Goal: Task Accomplishment & Management: Use online tool/utility

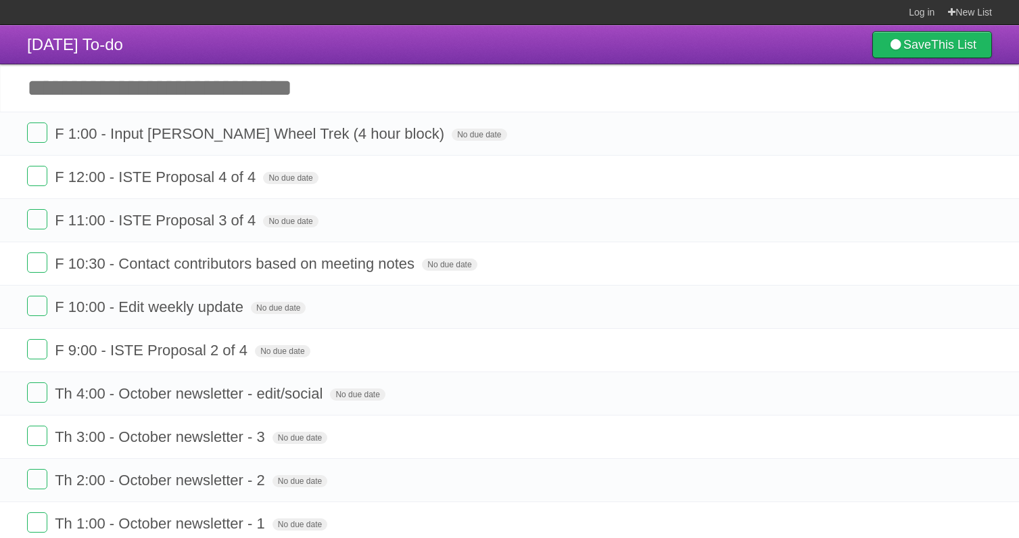
scroll to position [1086, 0]
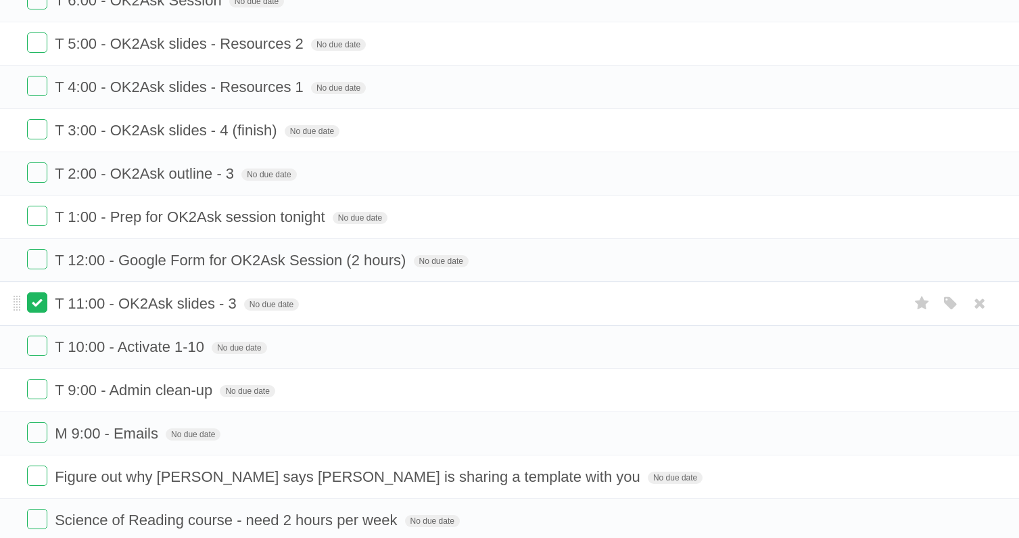
click at [37, 313] on label at bounding box center [37, 302] width 20 height 20
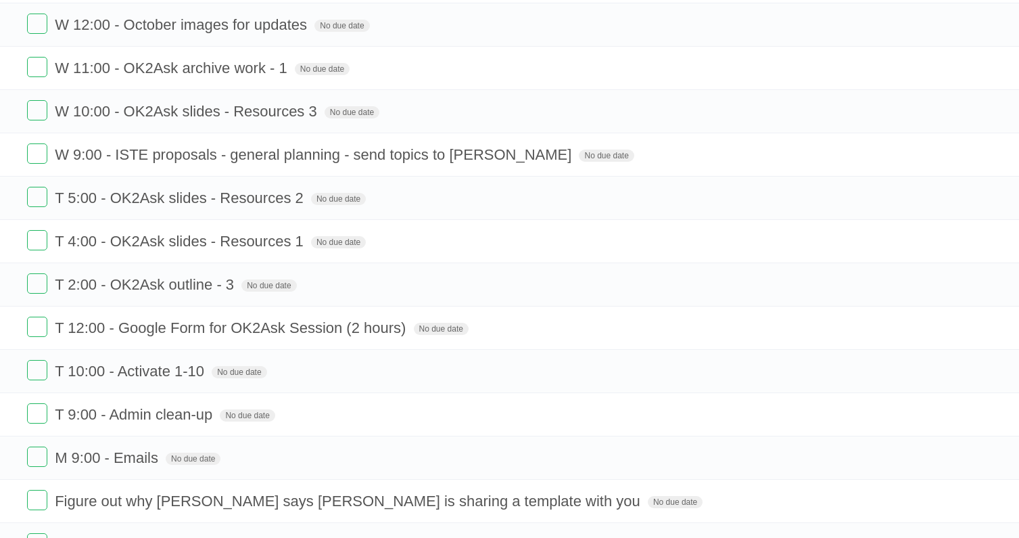
scroll to position [875, 0]
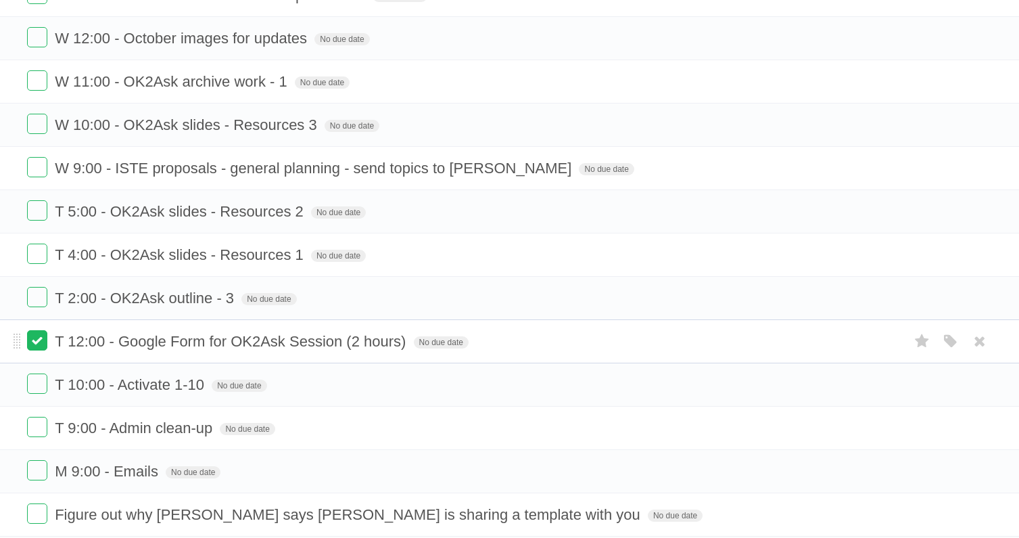
click at [41, 350] on label at bounding box center [37, 340] width 20 height 20
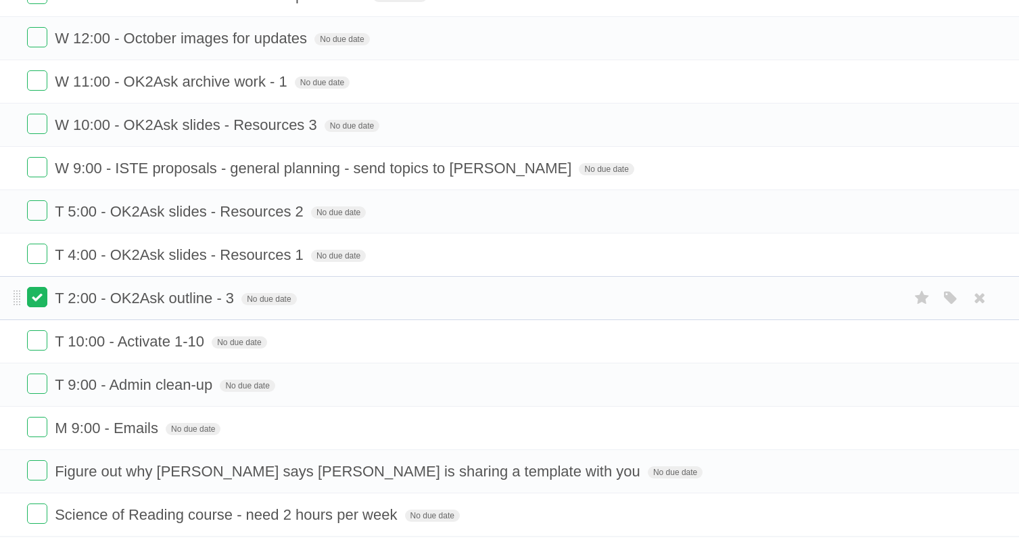
click at [44, 307] on label at bounding box center [37, 297] width 20 height 20
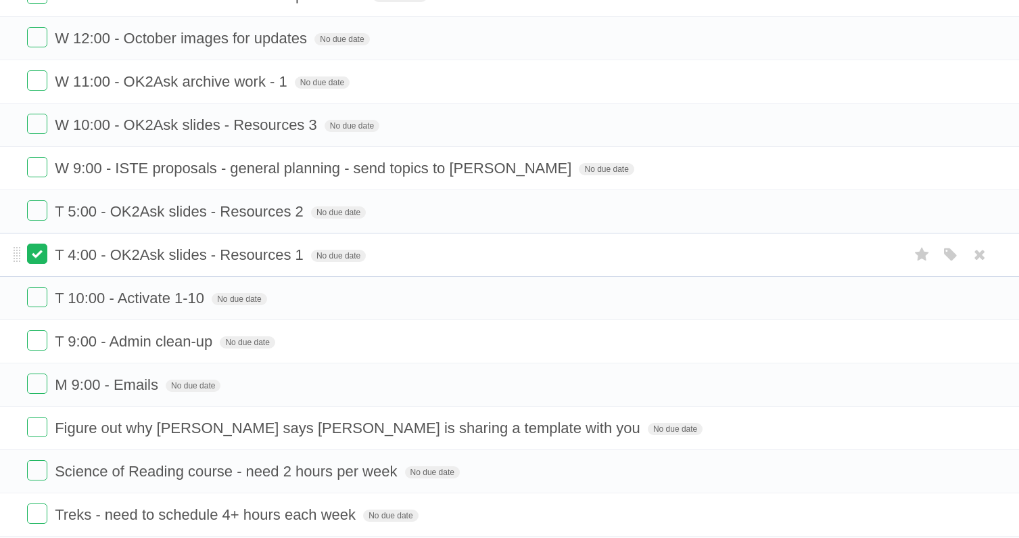
click at [44, 264] on label at bounding box center [37, 254] width 20 height 20
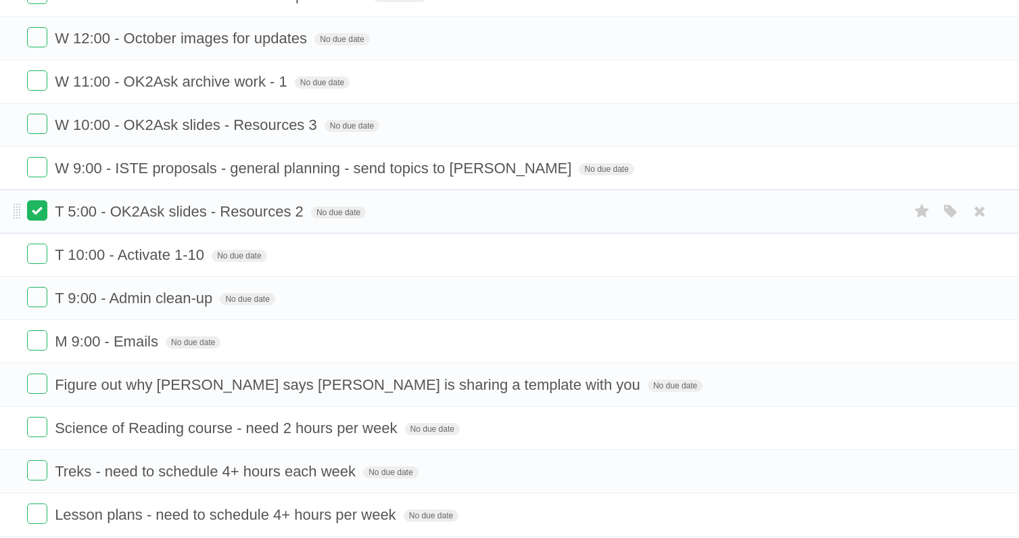
click at [35, 221] on label at bounding box center [37, 210] width 20 height 20
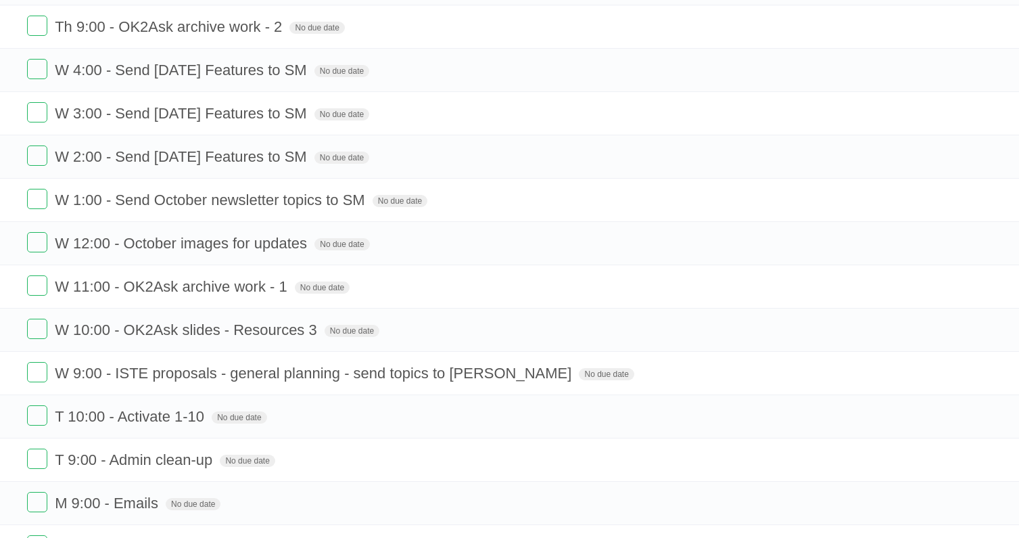
scroll to position [677, 0]
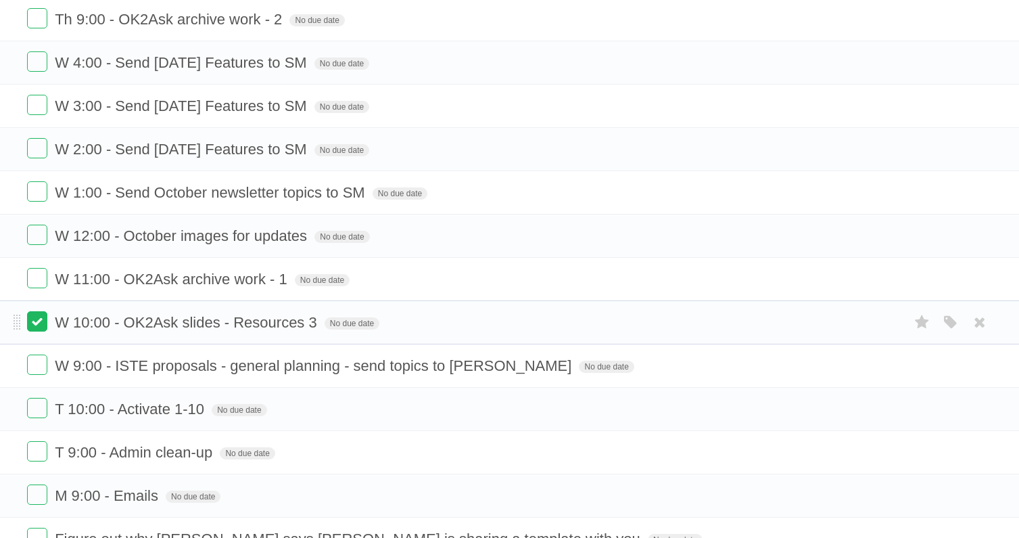
click at [34, 331] on label at bounding box center [37, 321] width 20 height 20
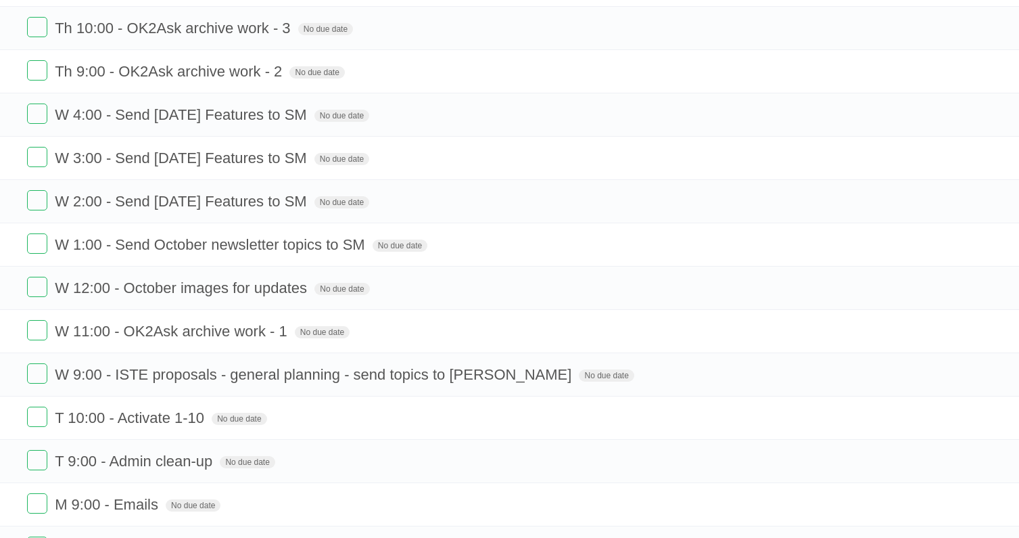
scroll to position [640, 0]
